Goal: Check status: Check status

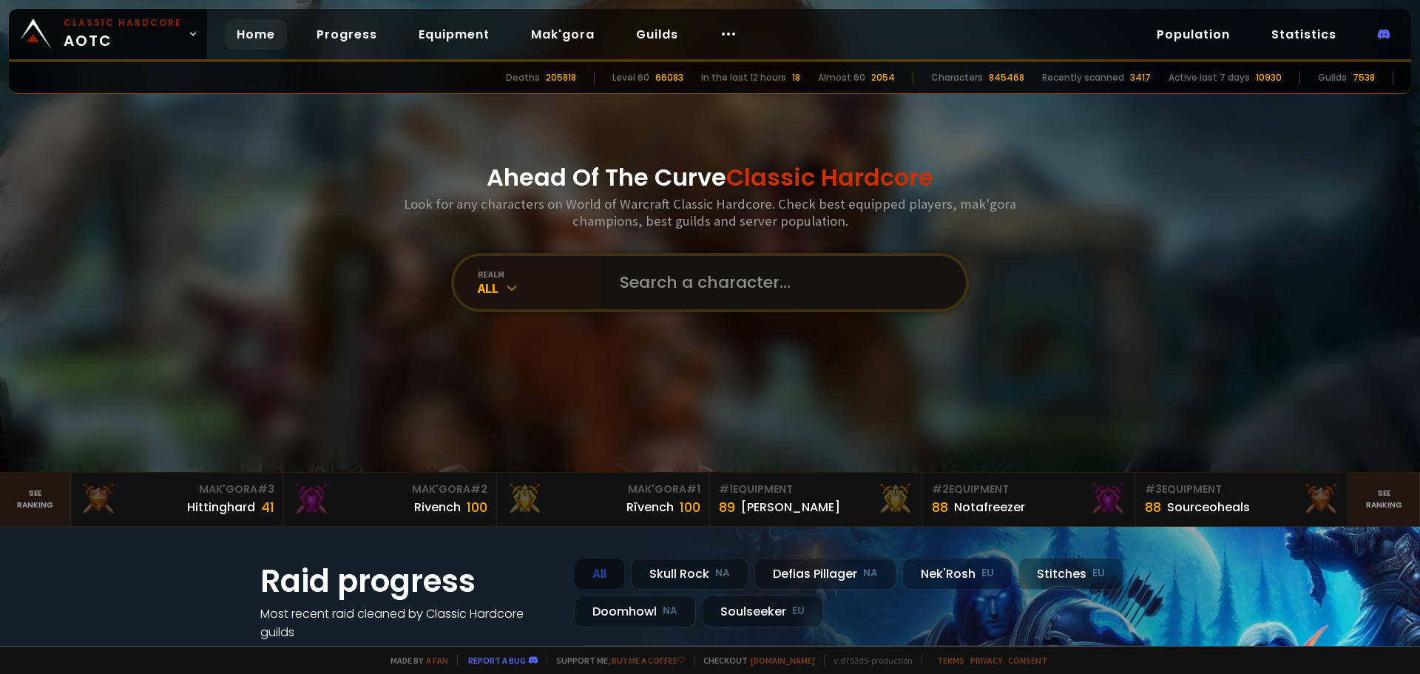
click at [669, 286] on input "text" at bounding box center [779, 282] width 337 height 53
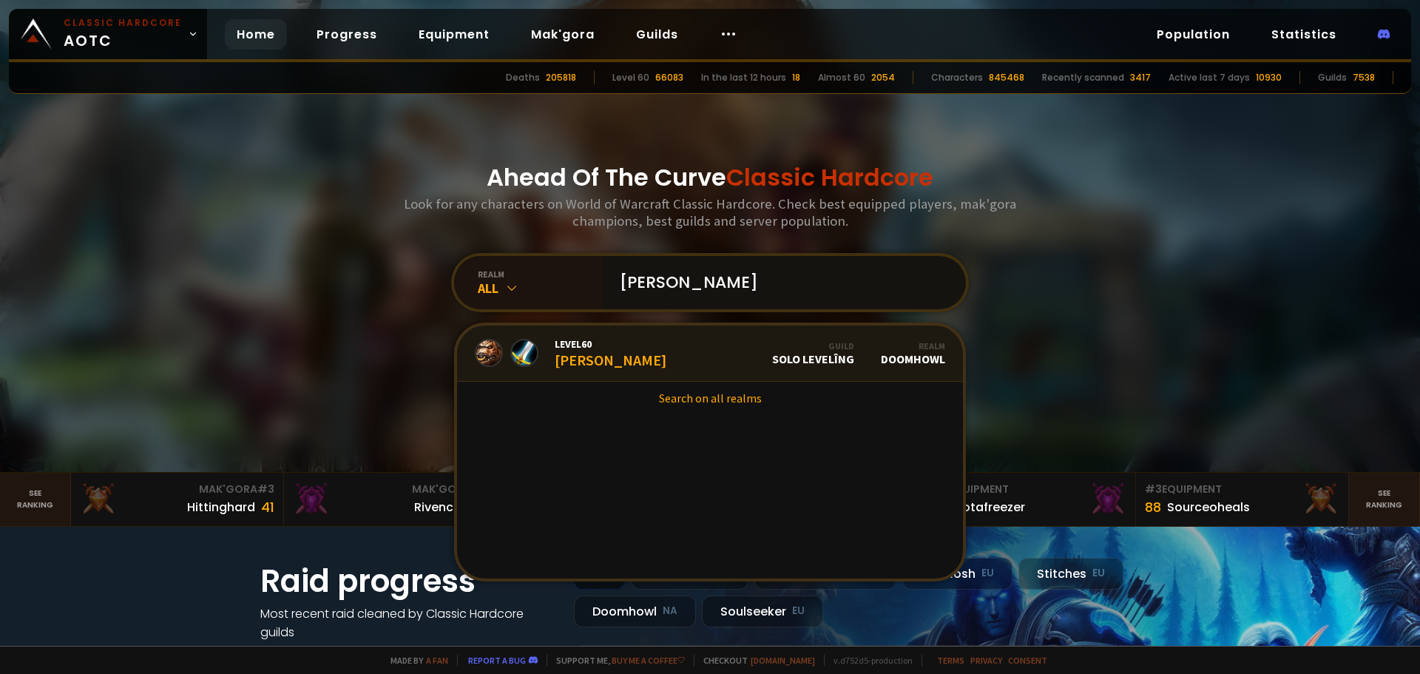
type input "[PERSON_NAME]"
click at [558, 348] on span "Level 60" at bounding box center [611, 343] width 112 height 13
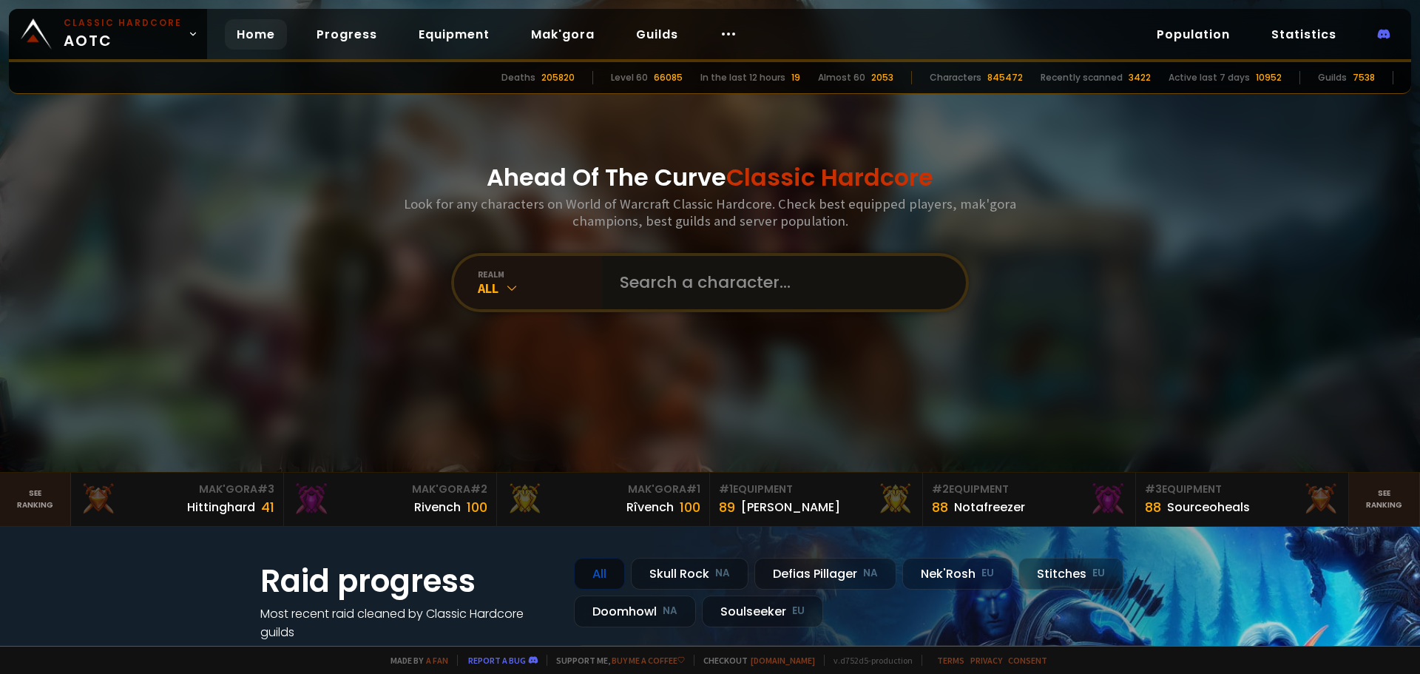
click at [694, 274] on input "text" at bounding box center [779, 282] width 337 height 53
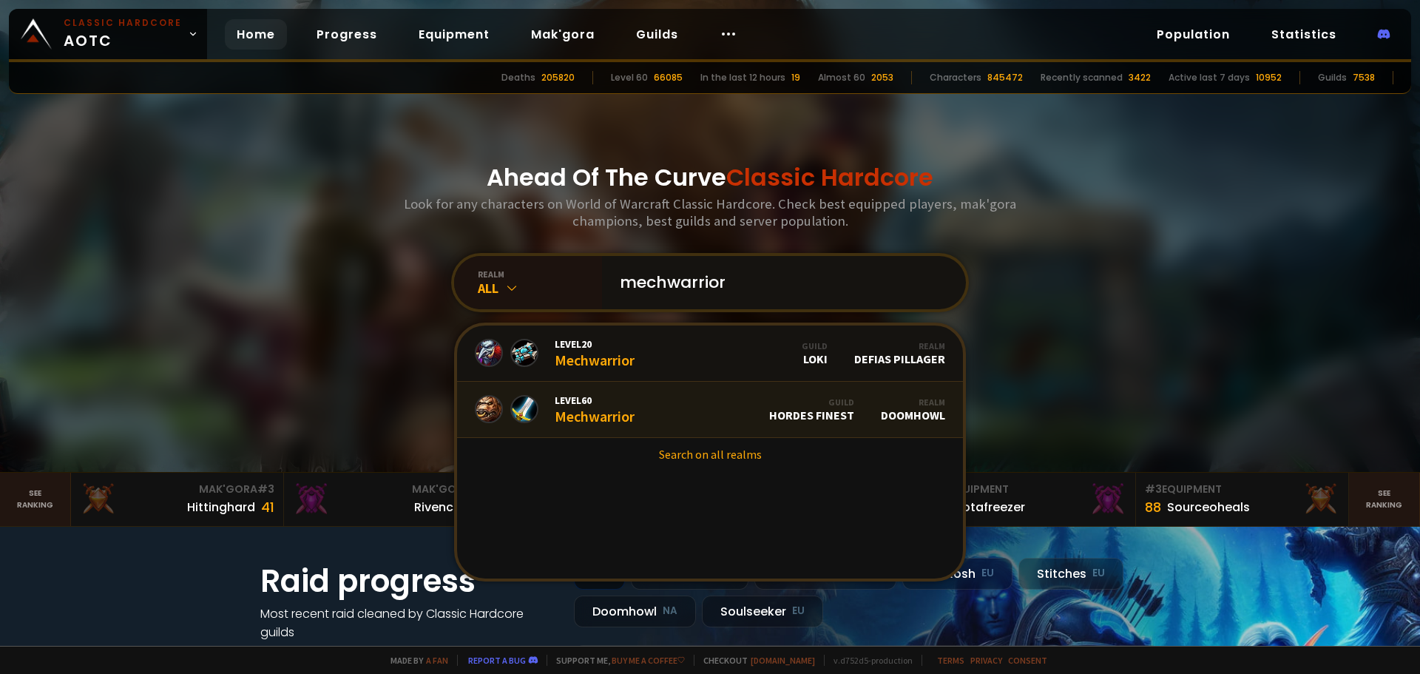
type input "mechwarrior"
click at [575, 419] on div "Level 60 Mechwarrior" at bounding box center [595, 410] width 80 height 32
